Goal: Book appointment/travel/reservation

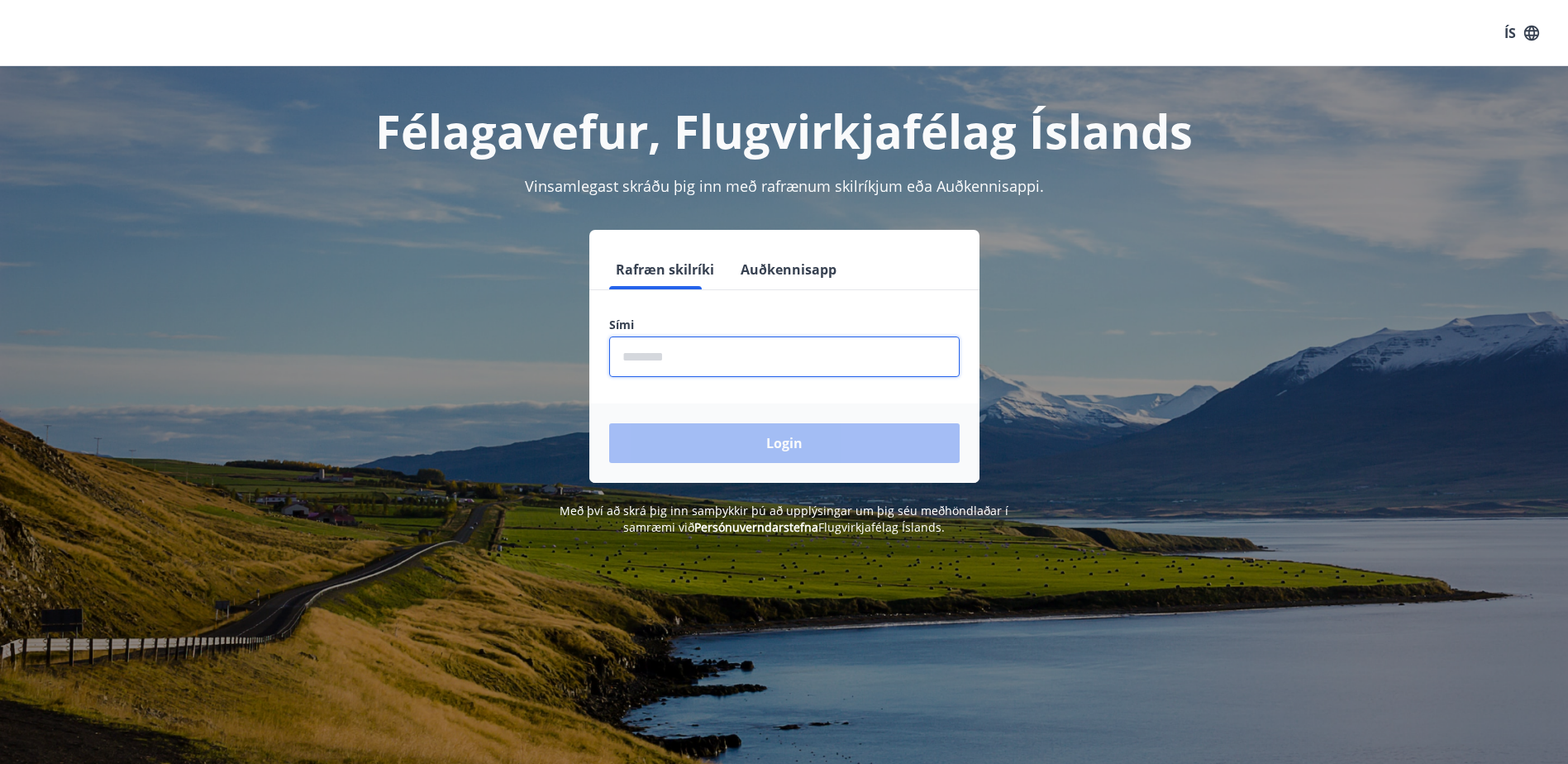
click at [678, 353] on input "phone" at bounding box center [784, 357] width 351 height 41
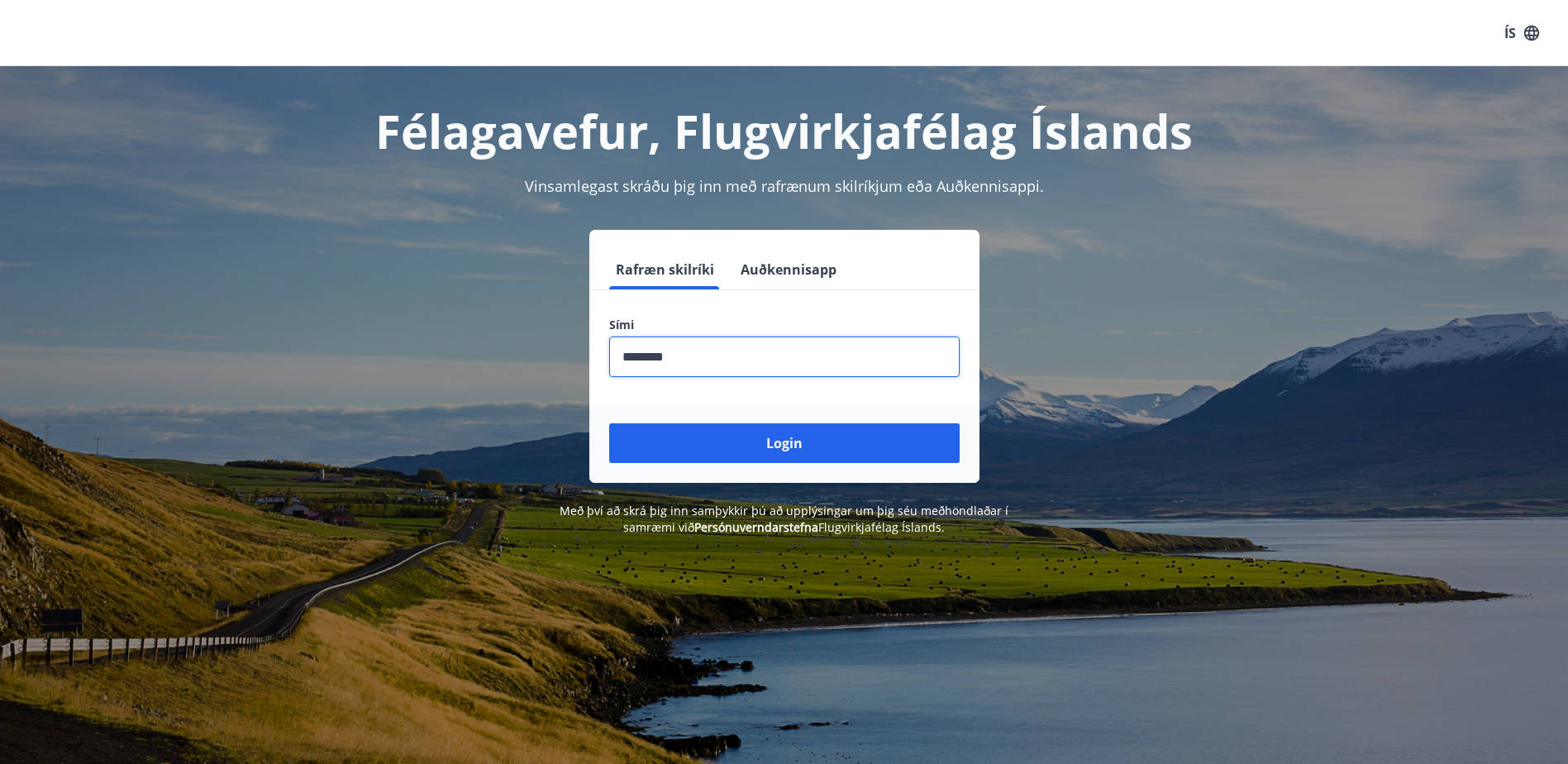
type input "********"
click at [609, 424] on button "Login" at bounding box center [784, 443] width 351 height 40
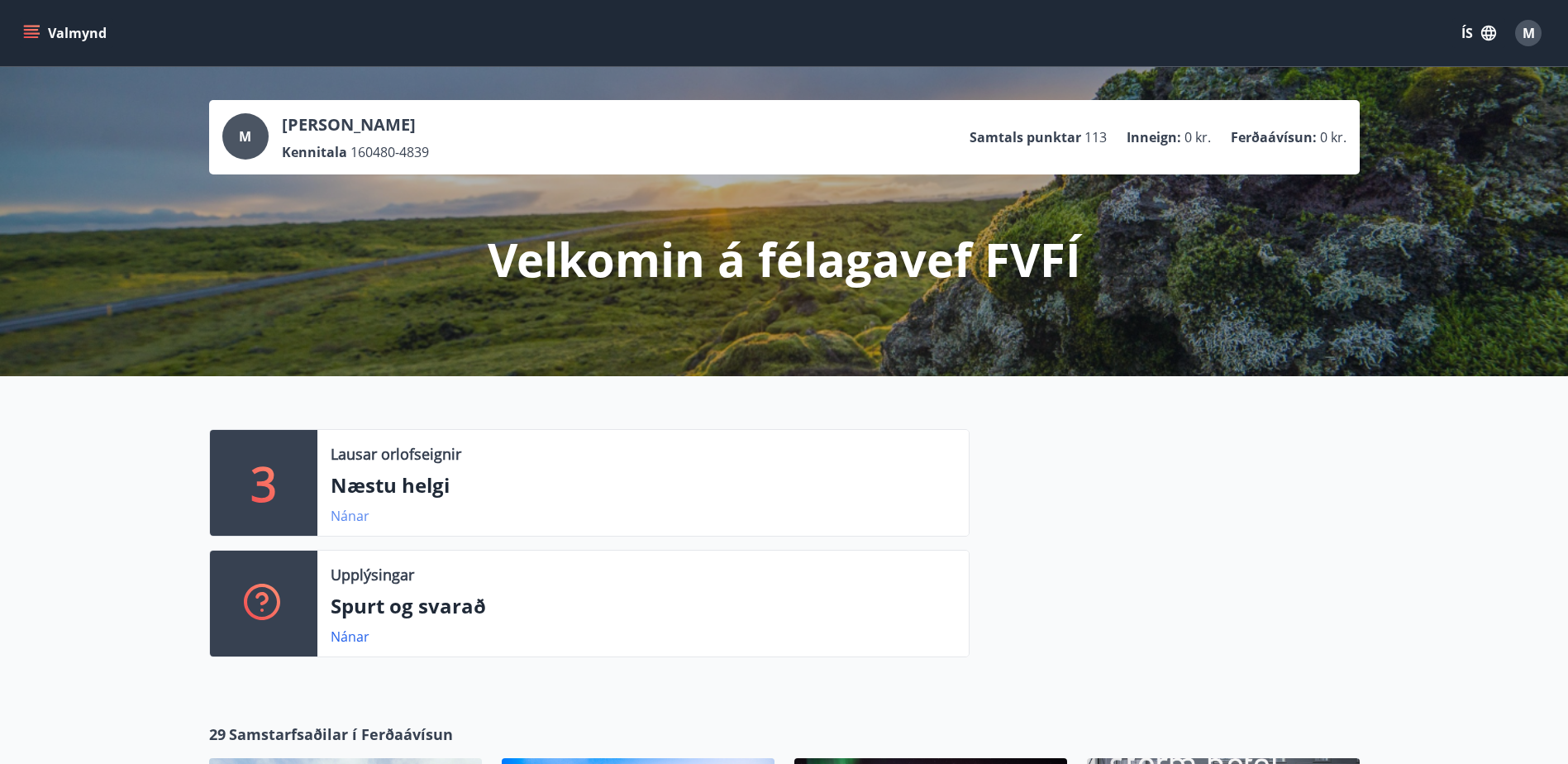
click at [345, 515] on link "Nánar" at bounding box center [350, 516] width 39 height 18
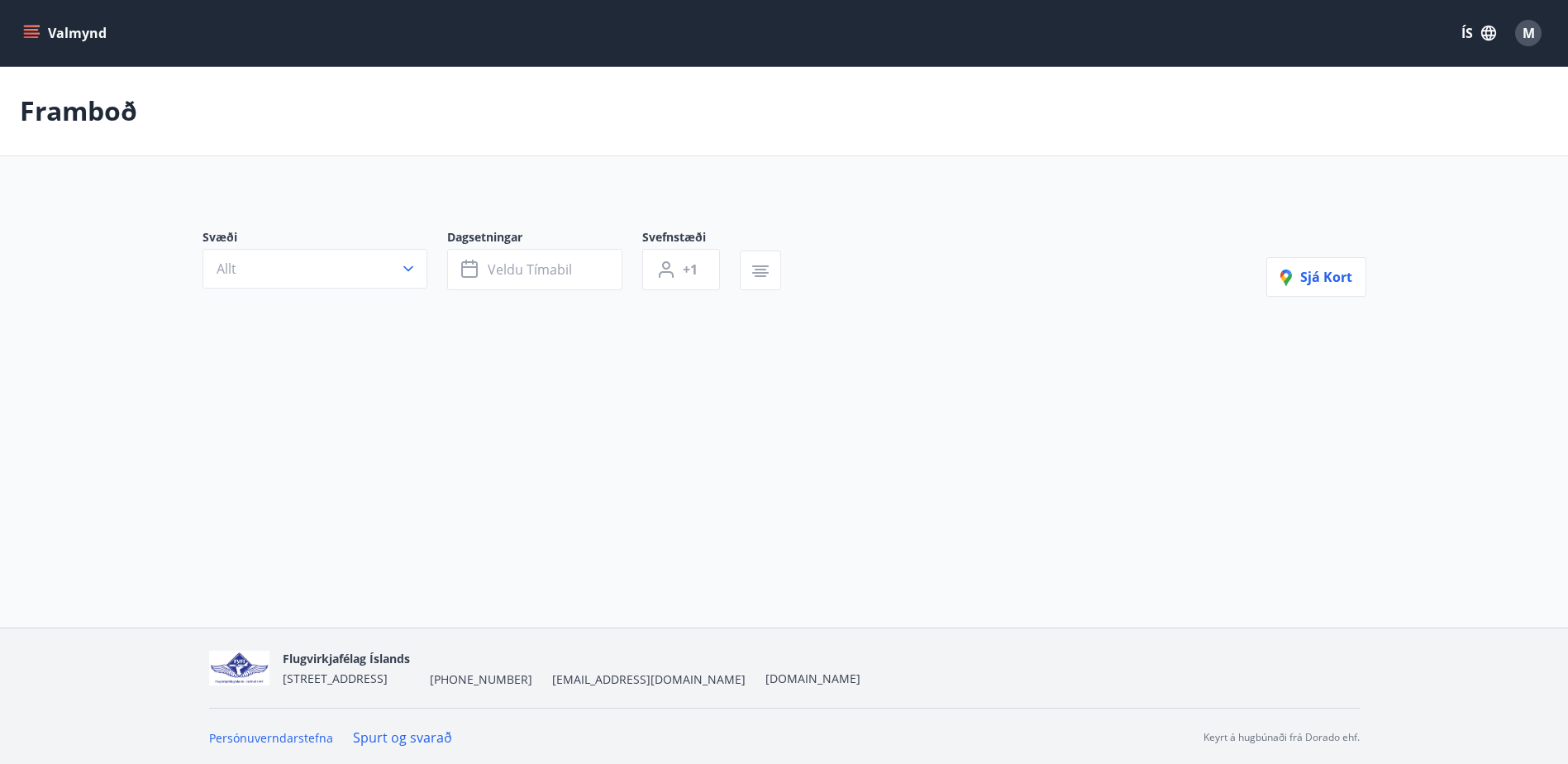
type input "*"
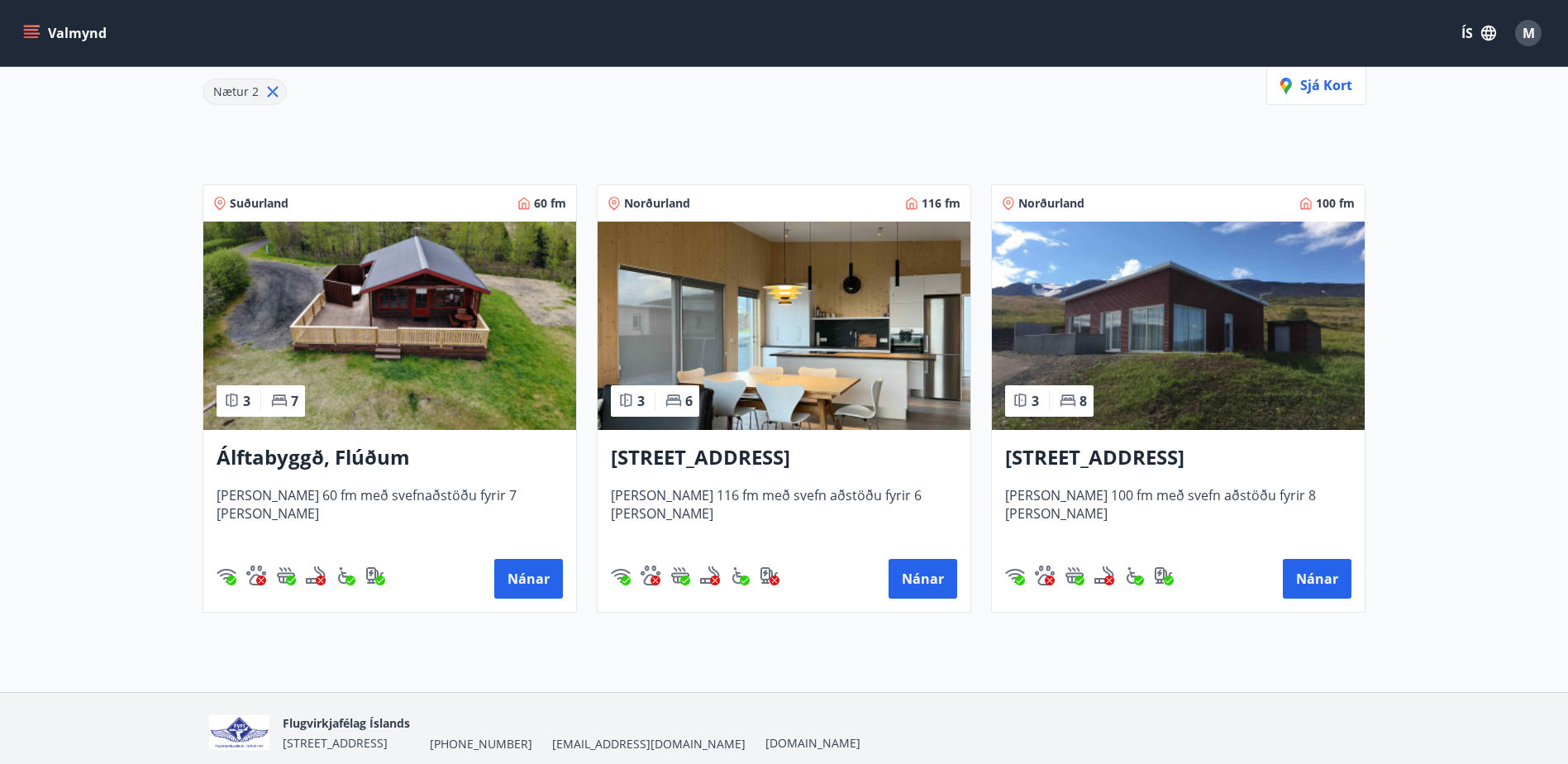
scroll to position [302, 0]
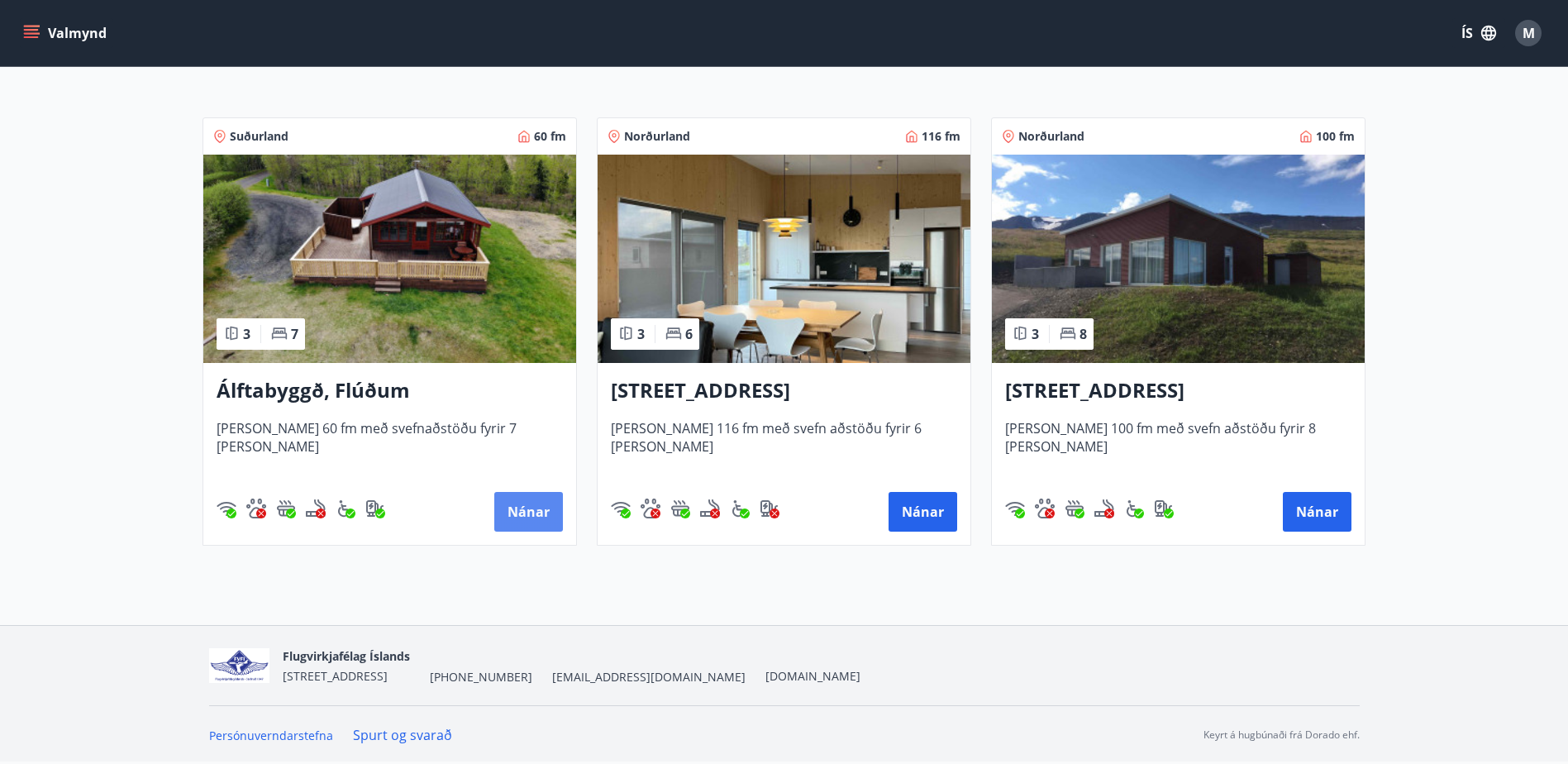
click at [509, 508] on button "Nánar" at bounding box center [528, 511] width 69 height 40
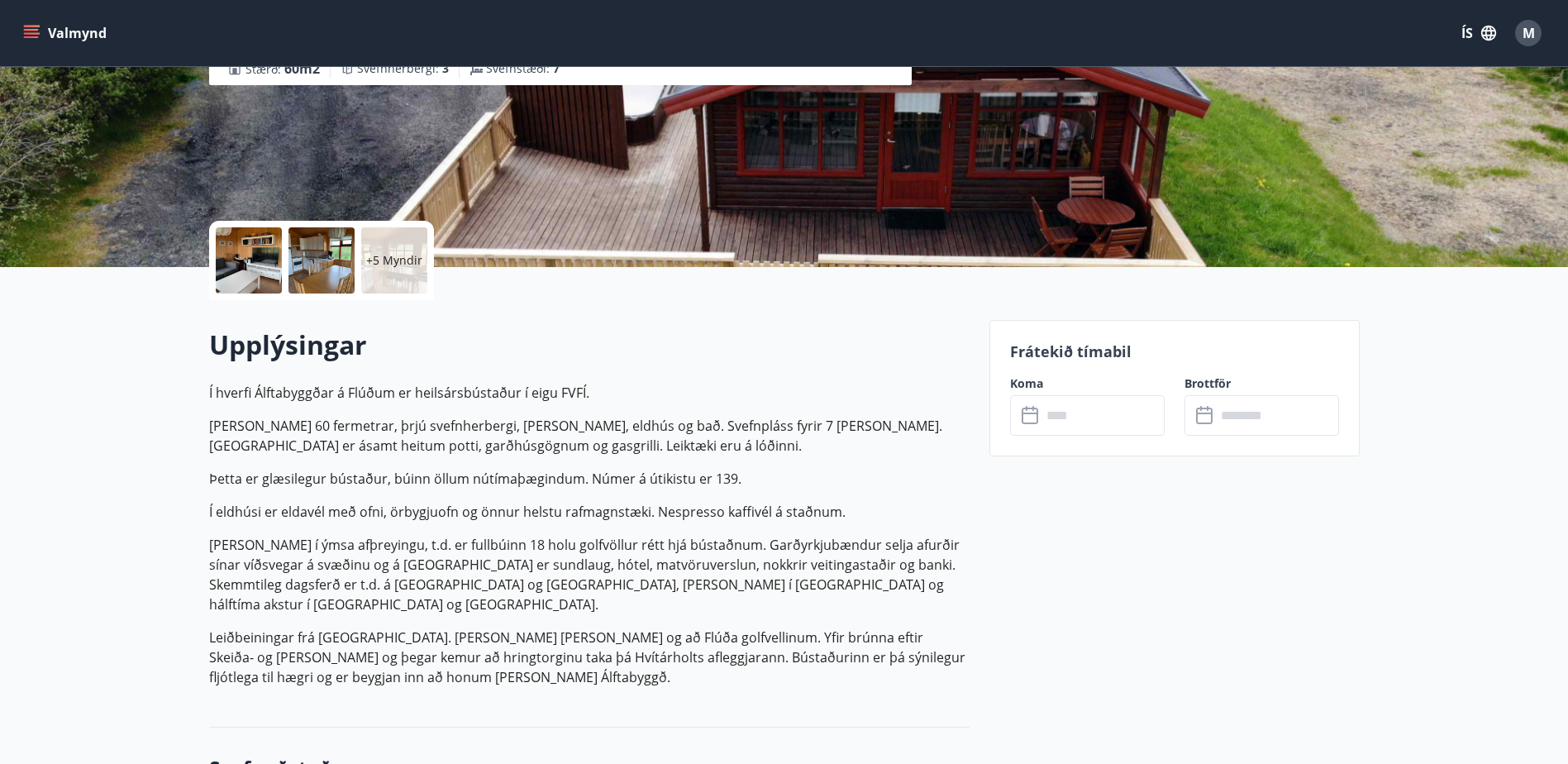
scroll to position [166, 0]
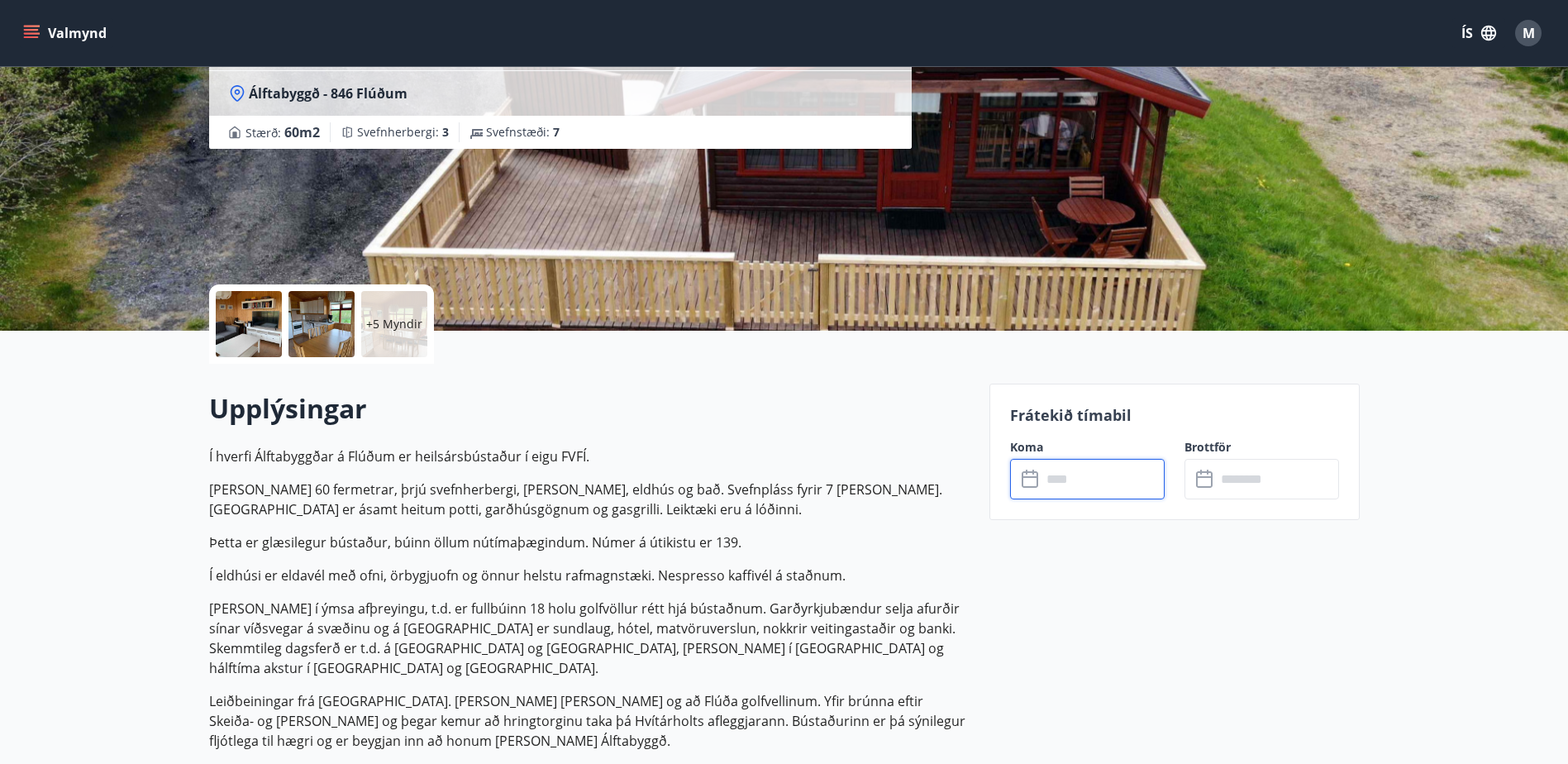
click at [1074, 485] on input "text" at bounding box center [1103, 479] width 123 height 41
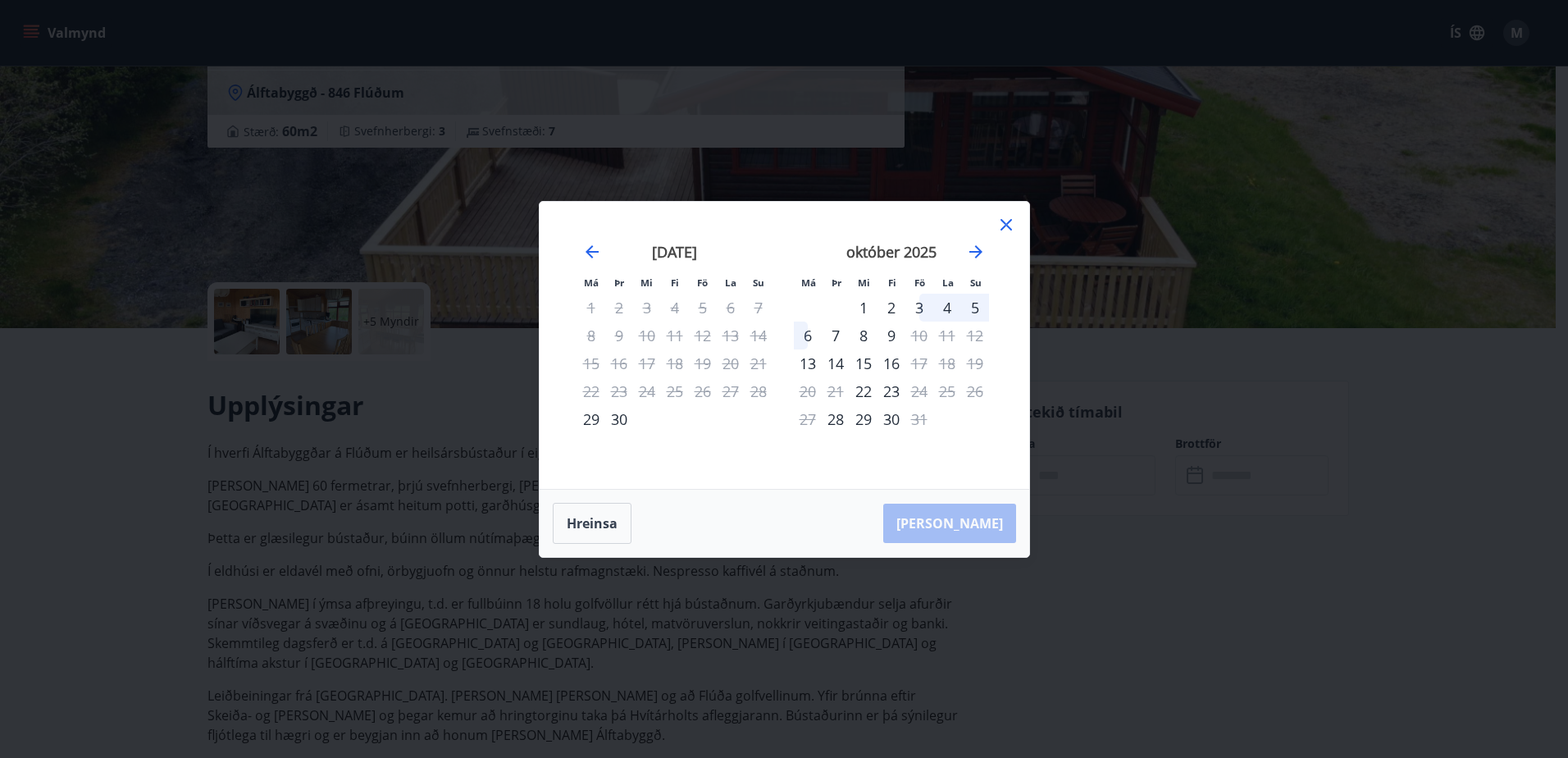
click at [1010, 223] on icon at bounding box center [1006, 224] width 19 height 19
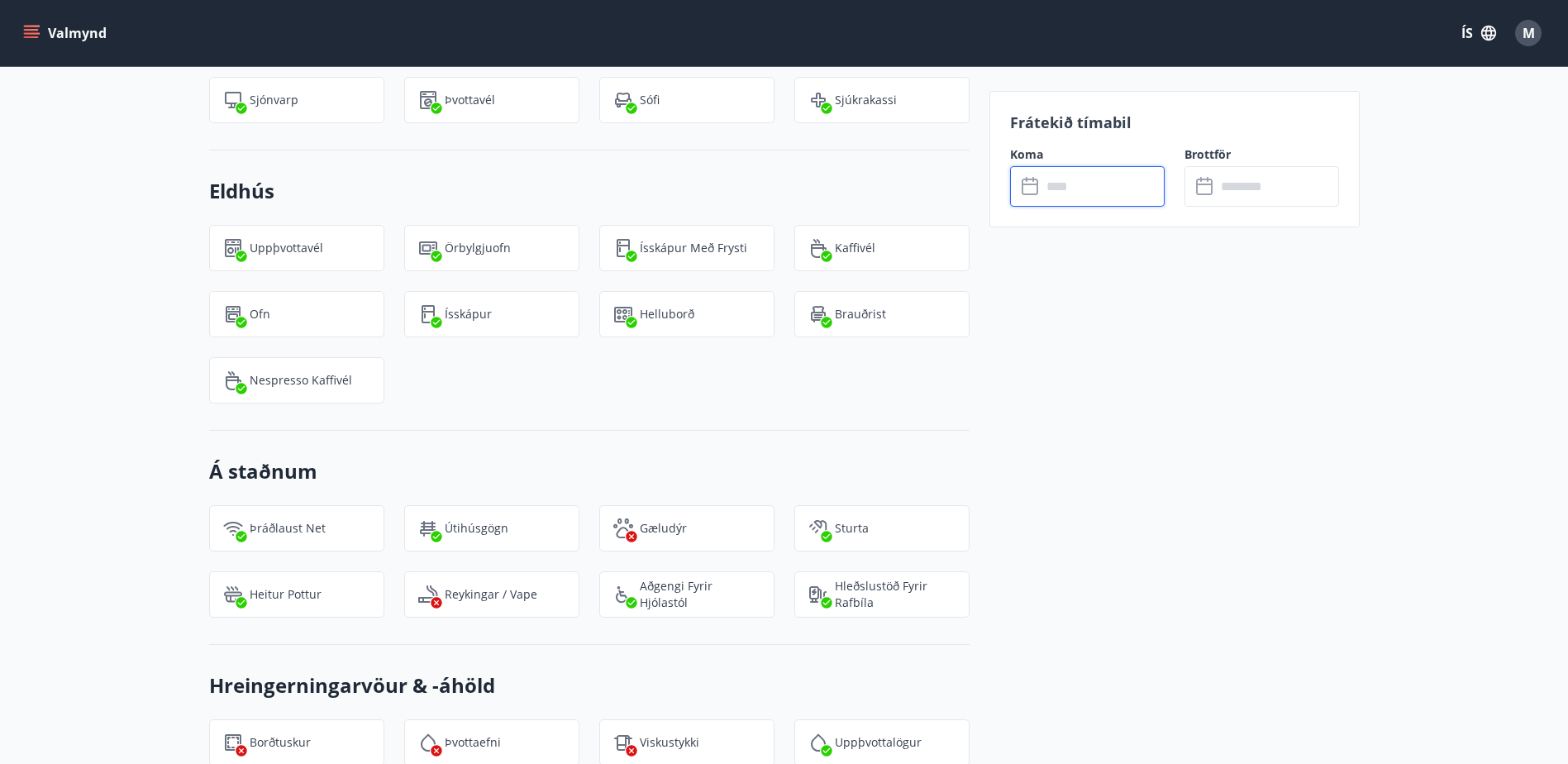
scroll to position [1488, 0]
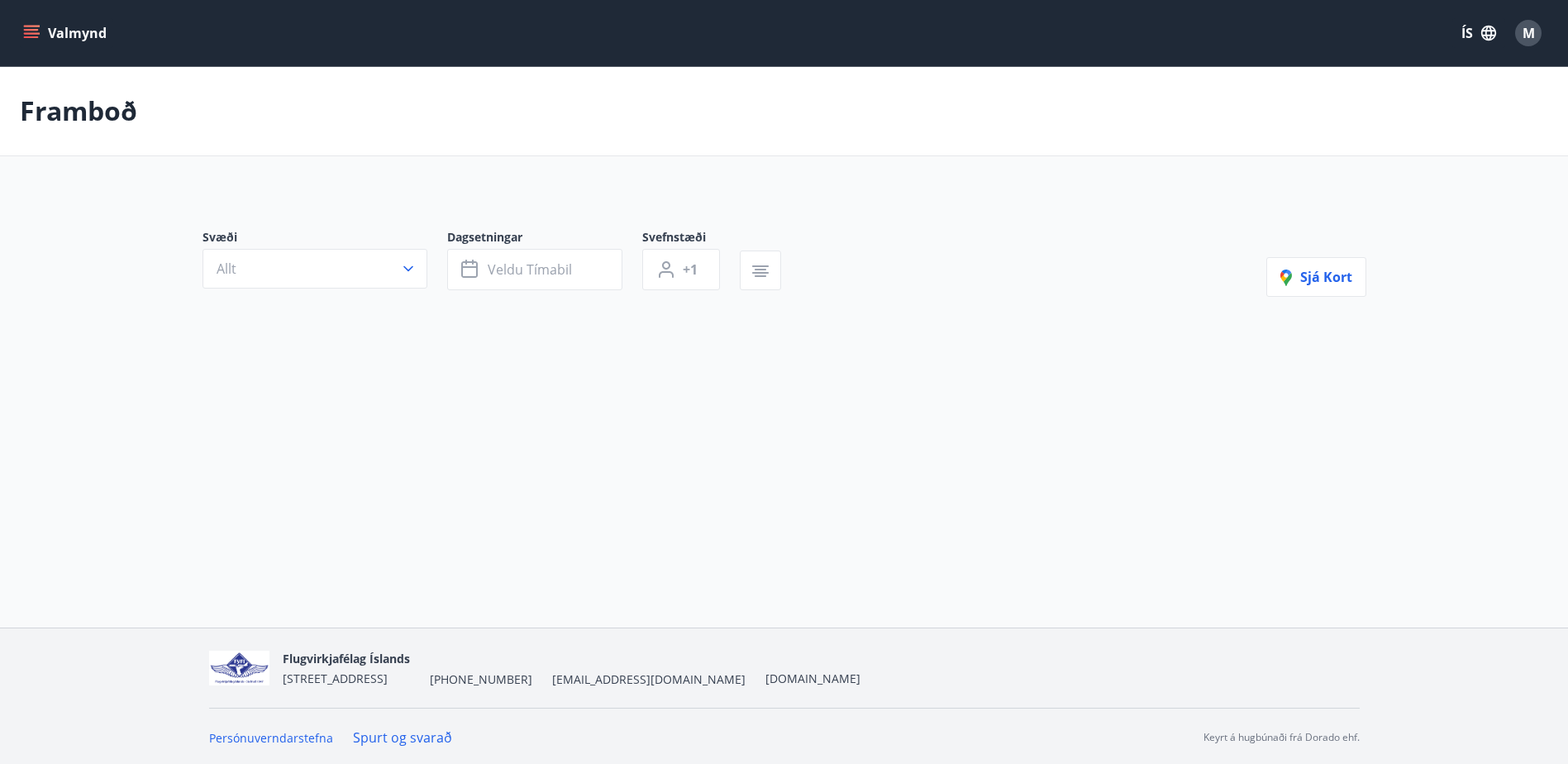
type input "*"
